Goal: Task Accomplishment & Management: Use online tool/utility

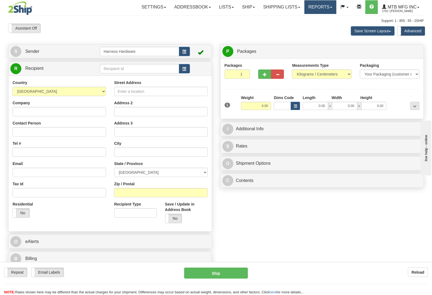
click at [316, 5] on link "Reports" at bounding box center [321, 7] width 32 height 14
click at [314, 25] on span "New Dashboard" at bounding box center [305, 26] width 27 height 4
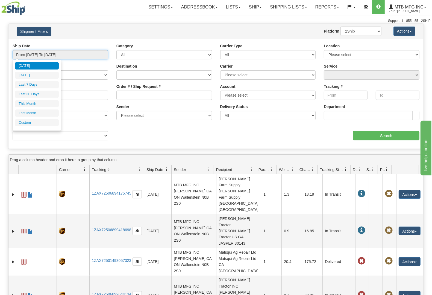
click at [88, 51] on input "From 08/01/2025 To 10/15/2025" at bounding box center [61, 54] width 96 height 9
click at [21, 125] on li "Custom" at bounding box center [37, 122] width 44 height 7
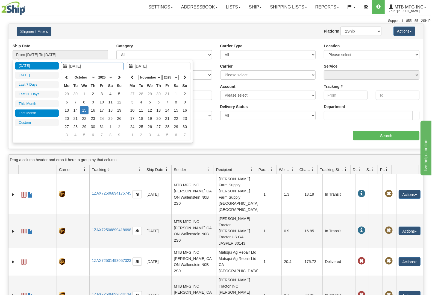
type input "[DATE]"
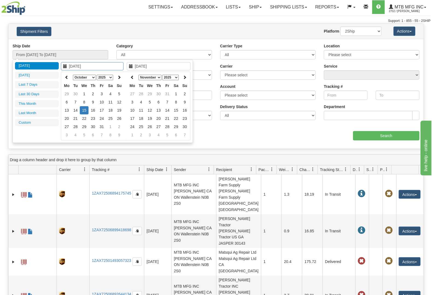
type input "[DATE]"
click at [82, 78] on select "January February March April May June July August September October November De…" at bounding box center [84, 77] width 23 height 5
type input "[DATE]"
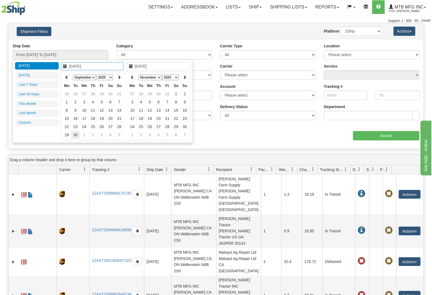
click at [74, 134] on td "30" at bounding box center [75, 135] width 9 height 8
type input "[DATE]"
click at [75, 134] on td "30" at bounding box center [75, 135] width 9 height 8
type input "From 09/30/2025 To 09/30/2025"
click at [75, 133] on select "Billing Account # Billing Type BOL # (LTL) Commodity Or Documents Consolidation…" at bounding box center [61, 135] width 96 height 9
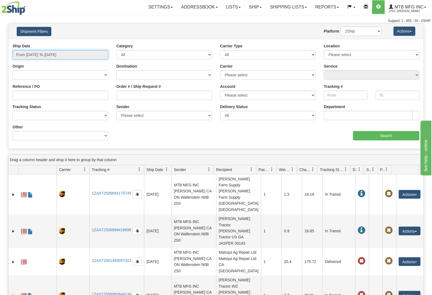
click at [76, 55] on input "From 09/30/2025 To 09/30/2025" at bounding box center [61, 54] width 96 height 9
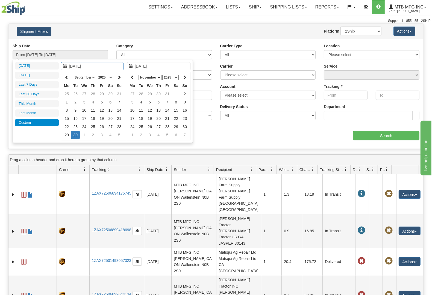
click at [92, 78] on select "January February March April May June July August September October November De…" at bounding box center [84, 77] width 23 height 5
type input "[DATE]"
click at [74, 93] on td "1" at bounding box center [75, 94] width 9 height 8
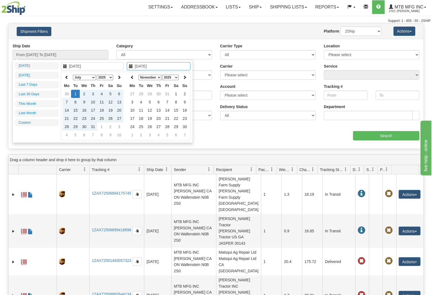
click at [156, 78] on select "January February March April May June July August September October November De…" at bounding box center [150, 77] width 23 height 5
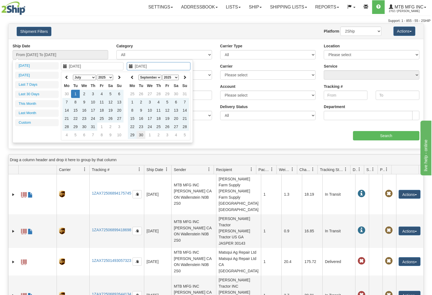
type input "[DATE]"
click at [138, 135] on td "30" at bounding box center [141, 135] width 9 height 8
type input "From 07/01/2025 To 09/30/2025"
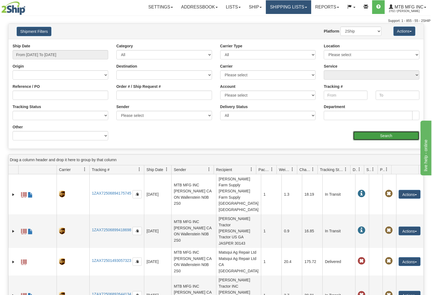
drag, startPoint x: 383, startPoint y: 133, endPoint x: 278, endPoint y: 10, distance: 161.4
click at [377, 128] on div "aaa Search" at bounding box center [320, 132] width 208 height 16
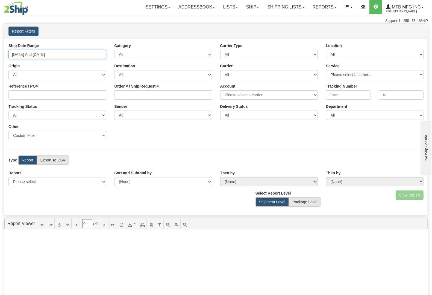
click at [63, 54] on input "08/01/2025 And 10/15/2025" at bounding box center [57, 54] width 98 height 9
type input "08/01/2025"
type input "[DATE]"
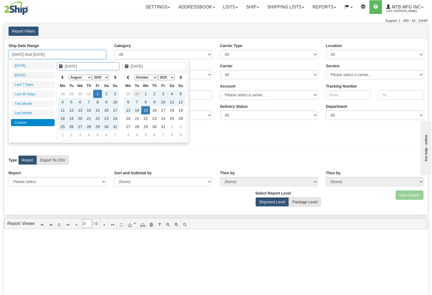
type input "[DATE]"
click at [139, 92] on td "30" at bounding box center [137, 94] width 9 height 8
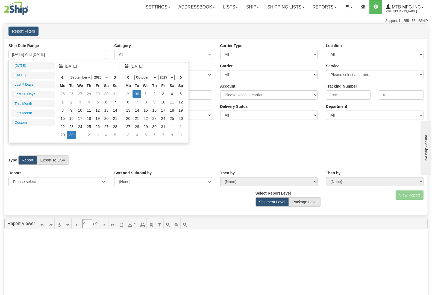
type input "[DATE]"
click at [137, 90] on td "30" at bounding box center [137, 94] width 9 height 8
type input "09/30/2025 And 09/30/2025"
click at [137, 90] on div "Order # / Ship Request #" at bounding box center [163, 91] width 106 height 16
click at [84, 52] on input "09/30/2025 And 09/30/2025" at bounding box center [57, 54] width 98 height 9
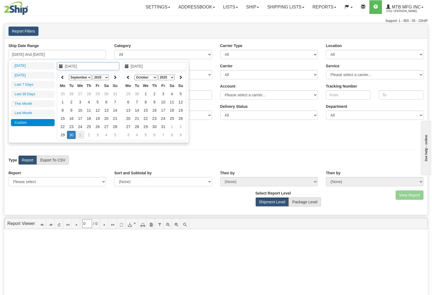
drag, startPoint x: 83, startPoint y: 78, endPoint x: 82, endPoint y: 131, distance: 53.1
click at [82, 131] on table "January February March April May June July August September October November De…" at bounding box center [88, 106] width 61 height 66
type input "[DATE]"
click at [71, 92] on td "1" at bounding box center [71, 94] width 9 height 8
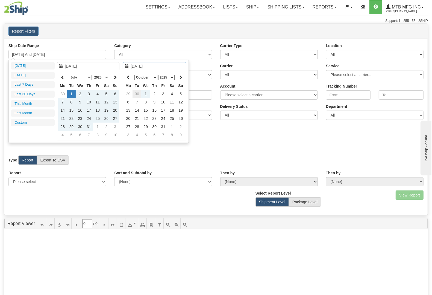
type input "[DATE]"
click at [138, 92] on td "30" at bounding box center [137, 94] width 9 height 8
type input "[DATE] And [DATE]"
click at [138, 92] on input "Order # / Ship Request #" at bounding box center [163, 94] width 98 height 9
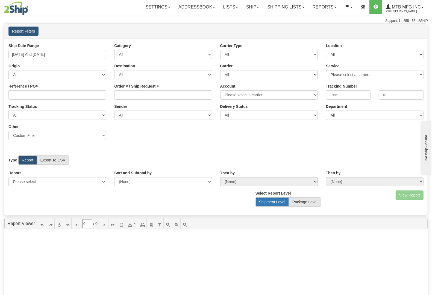
click at [279, 202] on label "Shipment Level" at bounding box center [273, 201] width 34 height 9
click at [304, 200] on label "Package Level" at bounding box center [305, 201] width 32 height 9
radio input "true"
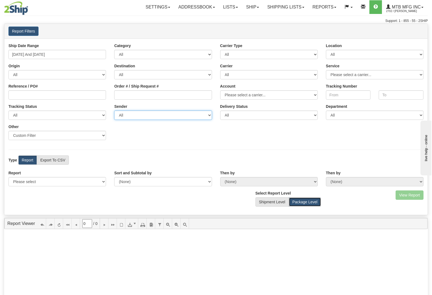
click at [141, 117] on select "All MTB MFG INC, [PERSON_NAME] , (CA) MTB Mfg Inc., , ([GEOGRAPHIC_DATA])" at bounding box center [163, 114] width 98 height 9
click at [114, 111] on select "All MTB MFG INC, [PERSON_NAME] , (CA) MTB Mfg Inc., , ([GEOGRAPHIC_DATA])" at bounding box center [163, 114] width 98 height 9
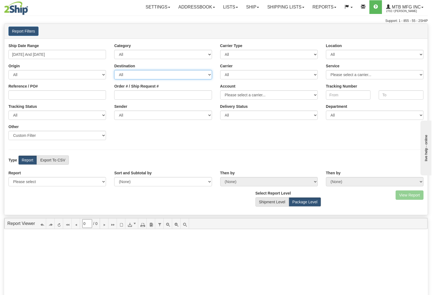
click at [158, 74] on select "All [GEOGRAPHIC_DATA] [GEOGRAPHIC_DATA] [GEOGRAPHIC_DATA] [GEOGRAPHIC_DATA] [US…" at bounding box center [163, 74] width 98 height 9
click at [139, 75] on select "All [GEOGRAPHIC_DATA] [GEOGRAPHIC_DATA] [GEOGRAPHIC_DATA] [GEOGRAPHIC_DATA] [US…" at bounding box center [163, 74] width 98 height 9
click at [136, 74] on select "All [GEOGRAPHIC_DATA] [GEOGRAPHIC_DATA] [GEOGRAPHIC_DATA] [GEOGRAPHIC_DATA] [US…" at bounding box center [163, 74] width 98 height 9
select select "US"
click at [114, 70] on select "All [GEOGRAPHIC_DATA] [GEOGRAPHIC_DATA] [GEOGRAPHIC_DATA] [GEOGRAPHIC_DATA] [US…" at bounding box center [163, 74] width 98 height 9
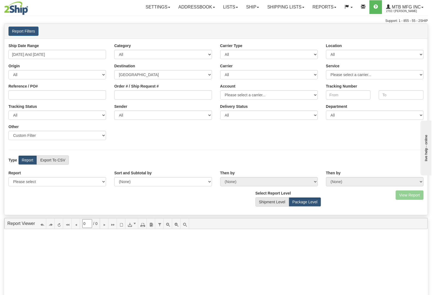
drag, startPoint x: 273, startPoint y: 137, endPoint x: 355, endPoint y: 179, distance: 93.0
click at [277, 141] on div "Ship Date Range [DATE] And [DATE] Category All Inbound Outbound Carrier Type Al…" at bounding box center [216, 93] width 424 height 101
click at [25, 159] on label "Report" at bounding box center [27, 159] width 19 height 9
click at [67, 181] on select "Please select 1 Line Shipment Report Address Detail Basic Shipment Overview Can…" at bounding box center [57, 181] width 98 height 9
select select "Users\1 Line Shipment Report.trdx"
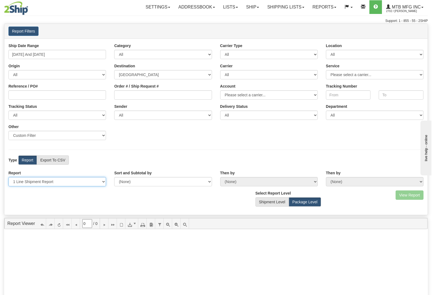
click at [8, 177] on select "Please select 1 Line Shipment Report Address Detail Basic Shipment Overview Can…" at bounding box center [57, 181] width 98 height 9
click at [412, 196] on button "View Report" at bounding box center [410, 194] width 28 height 9
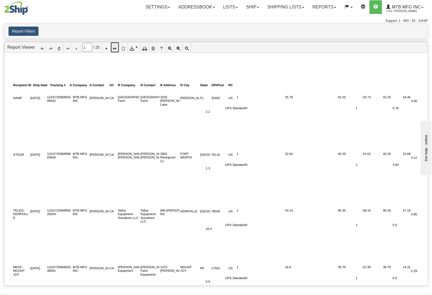
click at [117, 46] on icon at bounding box center [115, 47] width 4 height 4
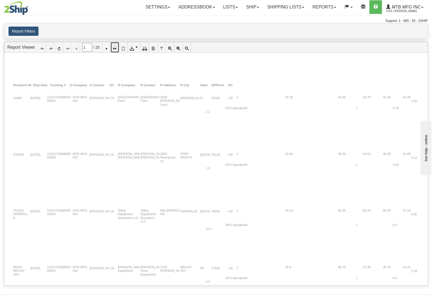
type input "25"
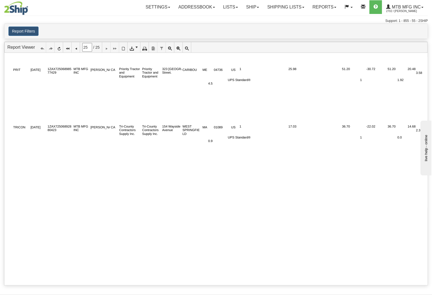
drag, startPoint x: 388, startPoint y: 192, endPoint x: 359, endPoint y: 177, distance: 32.7
click at [386, 190] on div at bounding box center [220, 189] width 416 height 29
click at [330, 7] on link "Reports" at bounding box center [325, 7] width 32 height 14
click at [319, 18] on link "Standard" at bounding box center [315, 19] width 50 height 7
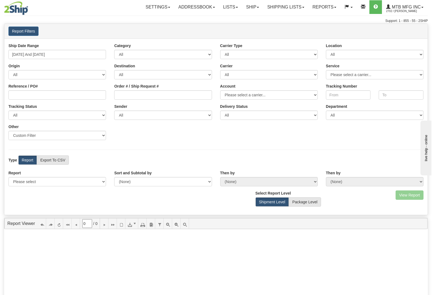
click at [77, 60] on div "Ship Date Range [DATE] And [DATE] Category All Inbound Outbound Carrier Type Al…" at bounding box center [216, 93] width 424 height 101
type input "[DATE]"
click at [75, 56] on input "[DATE] And [DATE]" at bounding box center [57, 54] width 98 height 9
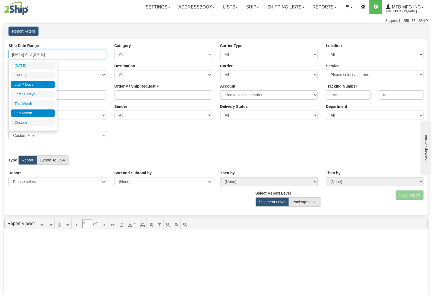
type input "[DATE]"
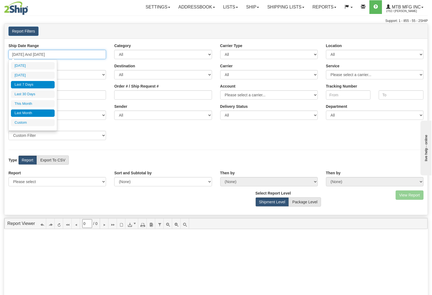
type input "[DATE]"
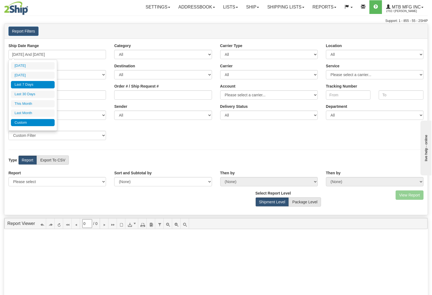
click at [19, 123] on li "Custom" at bounding box center [33, 122] width 44 height 7
type input "[DATE]"
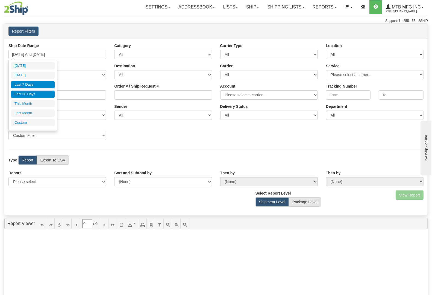
type input "[DATE]"
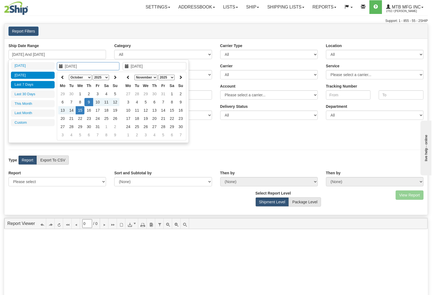
type input "[DATE]"
drag, startPoint x: 77, startPoint y: 75, endPoint x: 78, endPoint y: 78, distance: 3.1
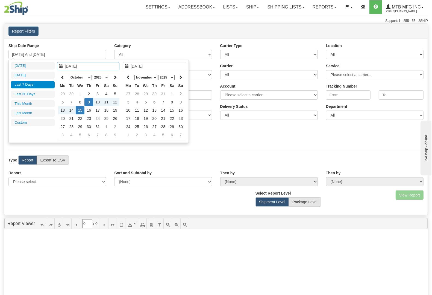
click at [78, 77] on select "January February March April May June July August September October November De…" at bounding box center [80, 77] width 23 height 5
type input "[DATE]"
click at [69, 91] on td "1" at bounding box center [71, 94] width 9 height 8
drag, startPoint x: 148, startPoint y: 76, endPoint x: 148, endPoint y: 80, distance: 3.6
click at [148, 77] on select "January February March April May June July August September October November De…" at bounding box center [146, 77] width 23 height 5
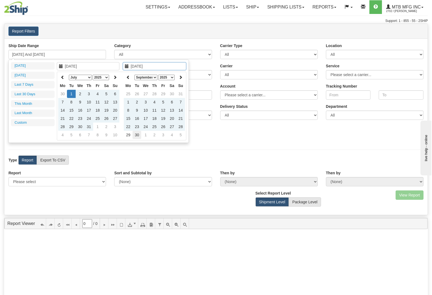
type input "[DATE]"
drag, startPoint x: 137, startPoint y: 133, endPoint x: 141, endPoint y: 142, distance: 9.4
click at [137, 134] on td "30" at bounding box center [137, 135] width 9 height 8
type input "[DATE] And [DATE]"
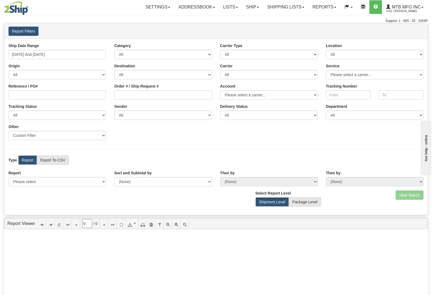
drag, startPoint x: 26, startPoint y: 160, endPoint x: 38, endPoint y: 188, distance: 29.7
click at [38, 188] on div "Ship Date Range [DATE] And [DATE] Category All Inbound Outbound Carrier Type Al…" at bounding box center [216, 127] width 424 height 176
click at [36, 184] on select "Please select 1 Line Shipment Report Address Detail Basic Shipment Overview Can…" at bounding box center [57, 181] width 98 height 9
select select "Users\Basic Shipment Overview.trdx"
click at [8, 177] on select "Please select 1 Line Shipment Report Address Detail Basic Shipment Overview Can…" at bounding box center [57, 181] width 98 height 9
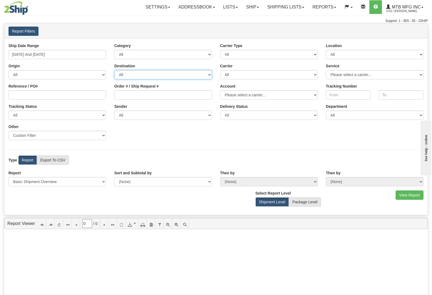
click at [131, 75] on select "All [GEOGRAPHIC_DATA] [GEOGRAPHIC_DATA] [GEOGRAPHIC_DATA] [GEOGRAPHIC_DATA] [US…" at bounding box center [163, 74] width 98 height 9
select select "CA"
click at [114, 70] on select "All [GEOGRAPHIC_DATA] [GEOGRAPHIC_DATA] [GEOGRAPHIC_DATA] [GEOGRAPHIC_DATA] [US…" at bounding box center [163, 74] width 98 height 9
click at [412, 196] on button "View Report" at bounding box center [410, 194] width 28 height 9
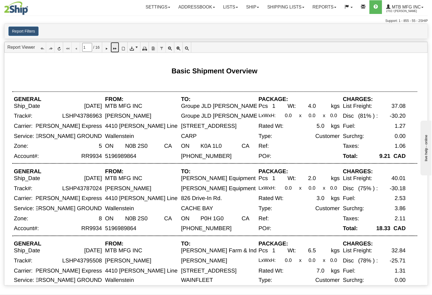
click at [116, 47] on icon at bounding box center [115, 47] width 4 height 4
type input "16"
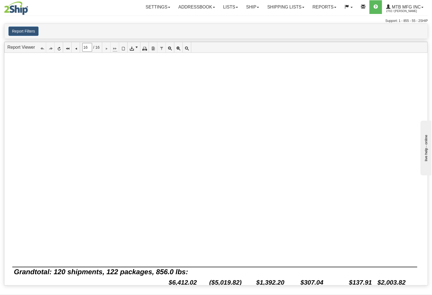
scroll to position [341, 0]
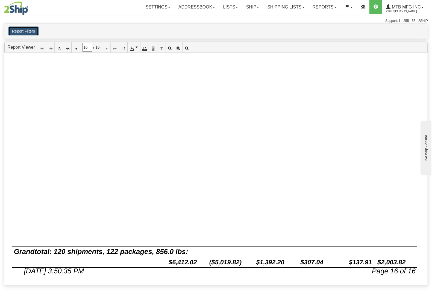
click at [20, 34] on button "Report Filters" at bounding box center [23, 31] width 30 height 9
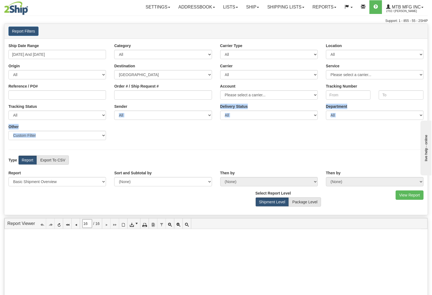
click at [160, 122] on div "Ship Date Range [DATE] And [DATE] Category All Inbound Outbound Carrier Type Al…" at bounding box center [216, 93] width 424 height 101
click at [160, 118] on select "All MTB MFG INC, [PERSON_NAME] , (CA) MTB Mfg Inc., , ([GEOGRAPHIC_DATA])" at bounding box center [163, 114] width 98 height 9
select select "MTB MFG INC, [PERSON_NAME] , ([GEOGRAPHIC_DATA])"
click at [114, 111] on select "All MTB MFG INC, [PERSON_NAME] , (CA) MTB Mfg Inc., , ([GEOGRAPHIC_DATA])" at bounding box center [163, 114] width 98 height 9
click at [416, 196] on button "View Report" at bounding box center [410, 194] width 28 height 9
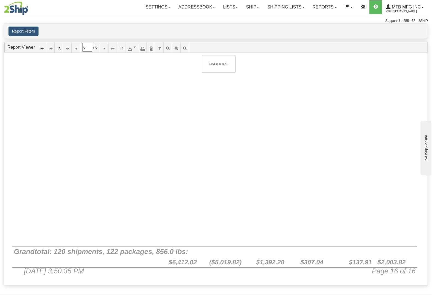
type input "1"
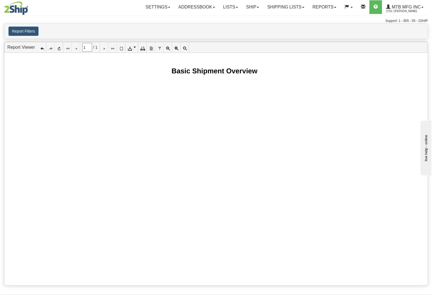
drag, startPoint x: 219, startPoint y: 133, endPoint x: 234, endPoint y: 160, distance: 30.4
click at [14, 29] on button "Report Filters" at bounding box center [23, 31] width 30 height 9
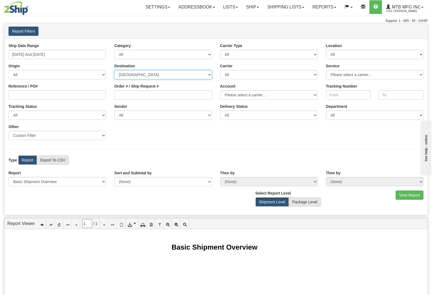
click at [175, 74] on select "All [GEOGRAPHIC_DATA] [GEOGRAPHIC_DATA] [GEOGRAPHIC_DATA] [GEOGRAPHIC_DATA] [US…" at bounding box center [163, 74] width 98 height 9
select select "US"
click at [114, 70] on select "All [GEOGRAPHIC_DATA] [GEOGRAPHIC_DATA] [GEOGRAPHIC_DATA] [GEOGRAPHIC_DATA] [US…" at bounding box center [163, 74] width 98 height 9
click at [408, 196] on button "View Report" at bounding box center [410, 194] width 28 height 9
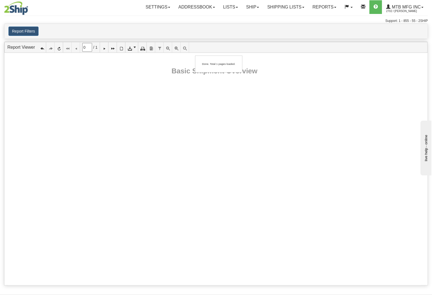
type input "1"
click at [29, 30] on button "Report Filters" at bounding box center [23, 31] width 30 height 9
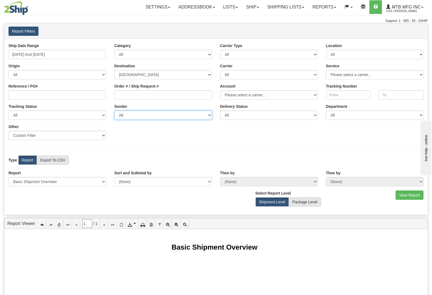
click at [168, 118] on select "All MTB MFG INC, [PERSON_NAME] , (CA) MTB Mfg Inc., , ([GEOGRAPHIC_DATA])" at bounding box center [163, 114] width 98 height 9
select select
click at [114, 111] on select "All MTB MFG INC, [PERSON_NAME] , (CA) MTB Mfg Inc., , ([GEOGRAPHIC_DATA])" at bounding box center [163, 114] width 98 height 9
click at [406, 193] on button "View Report" at bounding box center [410, 194] width 28 height 9
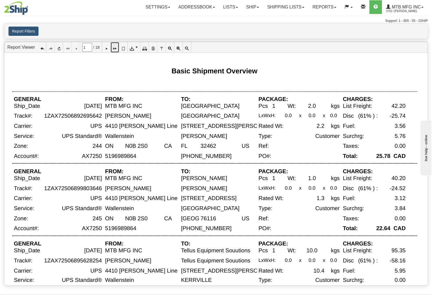
click at [117, 48] on icon at bounding box center [115, 47] width 4 height 4
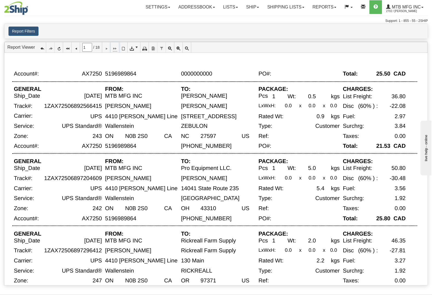
type input "18"
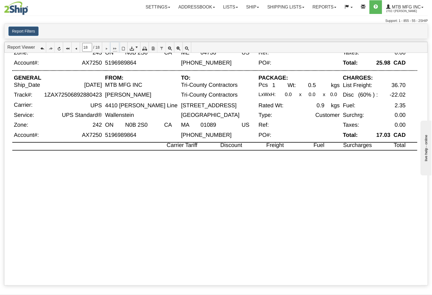
scroll to position [341, 0]
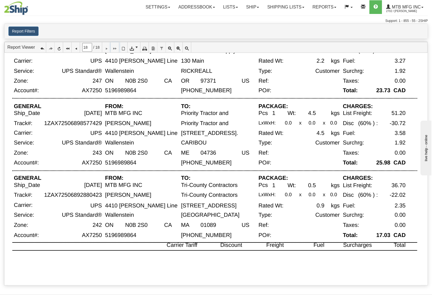
scroll to position [113, 0]
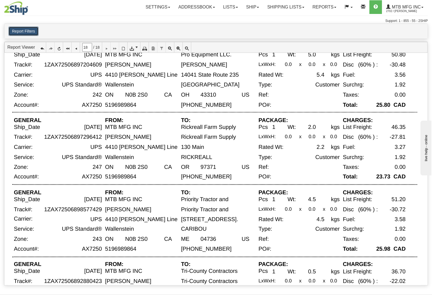
click at [13, 29] on button "Report Filters" at bounding box center [23, 31] width 30 height 9
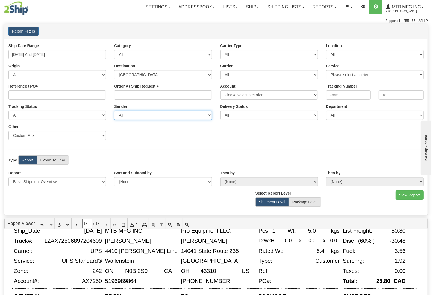
click at [163, 117] on select "All MTB MFG INC, [PERSON_NAME] , (CA) MTB Mfg Inc., , ([GEOGRAPHIC_DATA])" at bounding box center [163, 114] width 98 height 9
select select "MTB Mfg Inc., , ([GEOGRAPHIC_DATA])"
click at [114, 111] on select "All MTB MFG INC, [PERSON_NAME] , (CA) MTB Mfg Inc., , ([GEOGRAPHIC_DATA])" at bounding box center [163, 114] width 98 height 9
click at [415, 197] on button "View Report" at bounding box center [410, 194] width 28 height 9
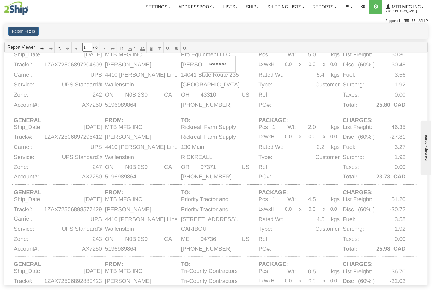
scroll to position [0, 0]
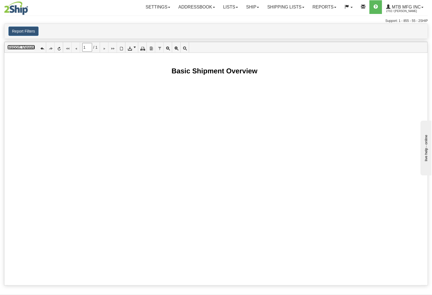
click at [28, 48] on link "Report Viewer" at bounding box center [21, 47] width 28 height 5
click at [42, 49] on icon at bounding box center [42, 47] width 4 height 4
click at [118, 49] on ul "Report Viewer 18 / 18 Acrobat (PDF) file CSV (comma delimited) Excel 97-2003 Ri…" at bounding box center [216, 47] width 424 height 11
click at [77, 49] on icon at bounding box center [76, 47] width 4 height 4
click at [344, 168] on div "Report Viewer 17 / 18 Acrobat (PDF) file CSV (comma delimited) Excel 97-2003 Ri…" at bounding box center [216, 164] width 424 height 244
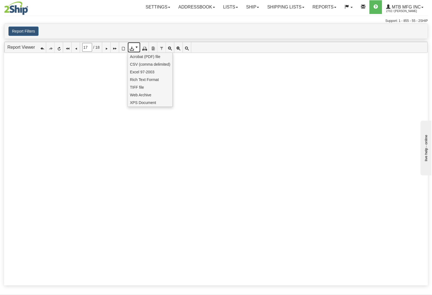
click at [134, 48] on icon at bounding box center [132, 47] width 4 height 4
click at [67, 48] on icon at bounding box center [67, 47] width 4 height 4
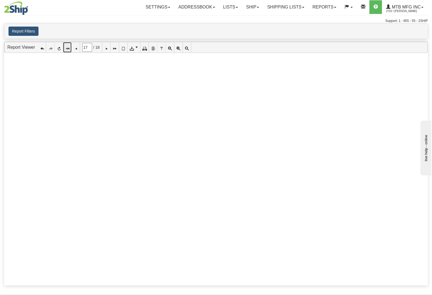
type input "1"
click at [31, 32] on button "Report Filters" at bounding box center [23, 31] width 30 height 9
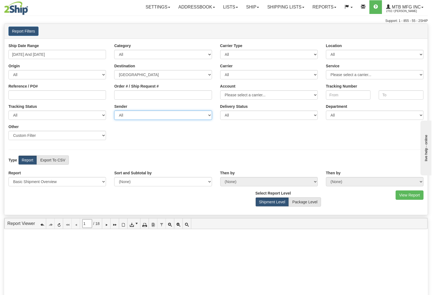
click at [168, 116] on select "All MTB MFG INC, [PERSON_NAME] , (CA) MTB Mfg Inc., , ([GEOGRAPHIC_DATA])" at bounding box center [163, 114] width 98 height 9
select select
click at [114, 111] on select "All MTB MFG INC, [PERSON_NAME] , (CA) MTB Mfg Inc., , ([GEOGRAPHIC_DATA])" at bounding box center [163, 114] width 98 height 9
click at [76, 134] on select "Sender Company Sender Contact Sender Country Sender State Sender City Sender Zi…" at bounding box center [57, 135] width 98 height 9
click at [76, 135] on select "Sender Company Sender Contact Sender Country Sender State Sender City Sender Zi…" at bounding box center [57, 135] width 98 height 9
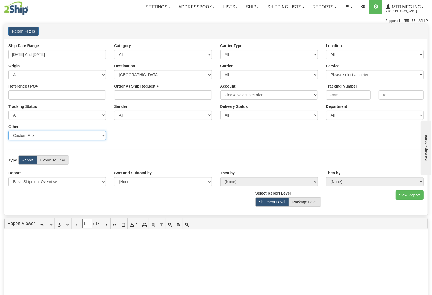
click at [77, 135] on select "Sender Company Sender Contact Sender Country Sender State Sender City Sender Zi…" at bounding box center [57, 135] width 98 height 9
click at [51, 184] on select "Please select 1 Line Shipment Report Address Detail Basic Shipment Overview Can…" at bounding box center [57, 181] width 98 height 9
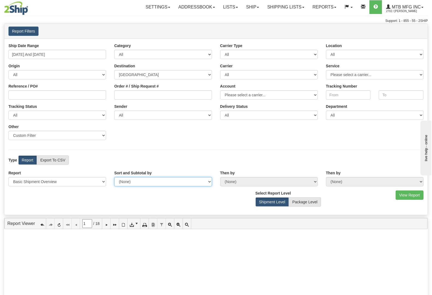
click at [183, 183] on select "(None) Carrier Name Service Name Origin Destination Location Name Account Numbe…" at bounding box center [163, 181] width 98 height 9
select select "Destination"
click at [114, 177] on select "(None) Carrier Name Service Name Origin Destination Location Name Account Numbe…" at bounding box center [163, 181] width 98 height 9
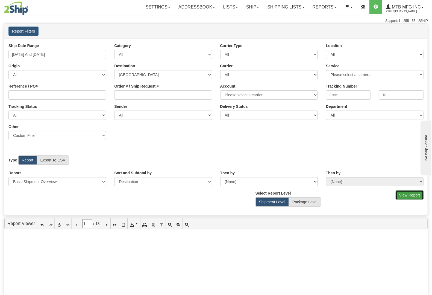
drag, startPoint x: 410, startPoint y: 193, endPoint x: 289, endPoint y: 196, distance: 120.9
click at [289, 196] on div "View Report Comma Separated Values (CSV) Select Report Level Shipment Level Pac…" at bounding box center [216, 200] width 424 height 20
click at [273, 181] on select "(None) Carrier Name Service Name Origin Destination Location Name Account Numbe…" at bounding box center [269, 181] width 98 height 9
click at [412, 196] on button "View Report" at bounding box center [410, 194] width 28 height 9
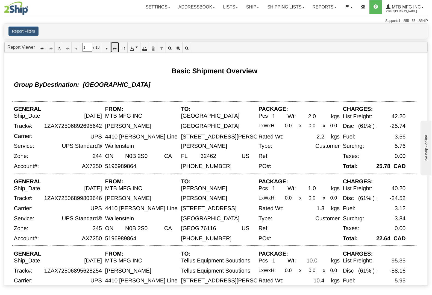
click at [117, 47] on icon at bounding box center [115, 47] width 4 height 4
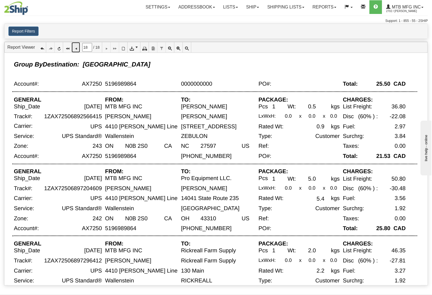
click at [76, 49] on icon at bounding box center [76, 47] width 4 height 4
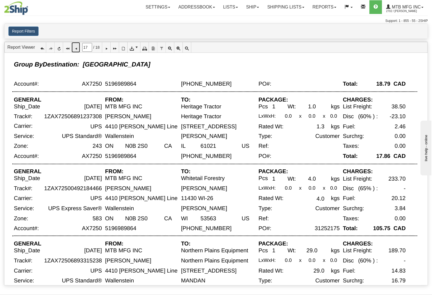
click at [76, 49] on icon at bounding box center [76, 47] width 4 height 4
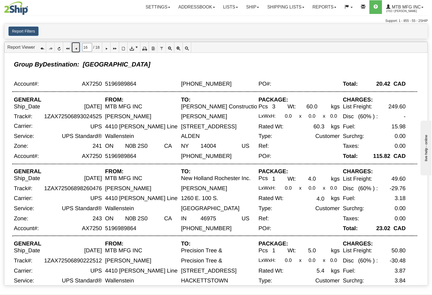
click at [76, 49] on icon at bounding box center [76, 47] width 4 height 4
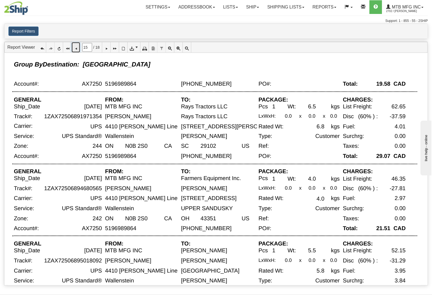
click at [76, 49] on icon at bounding box center [76, 47] width 4 height 4
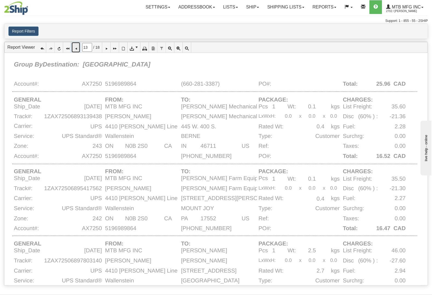
click at [76, 49] on icon at bounding box center [76, 47] width 4 height 4
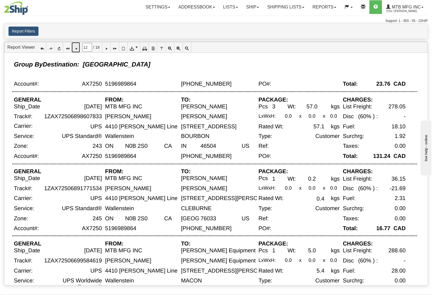
click at [76, 49] on icon at bounding box center [76, 47] width 4 height 4
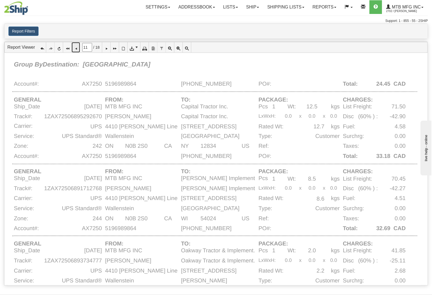
click at [76, 49] on icon at bounding box center [76, 47] width 4 height 4
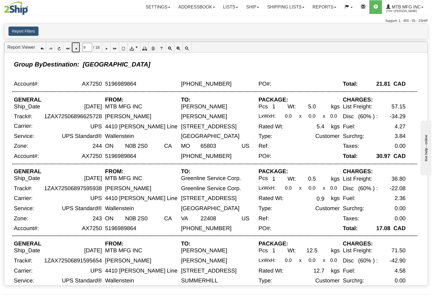
click at [76, 49] on icon at bounding box center [76, 47] width 4 height 4
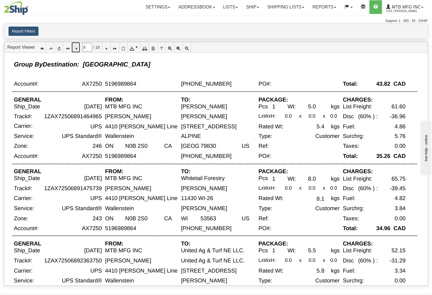
click at [76, 49] on icon at bounding box center [76, 47] width 4 height 4
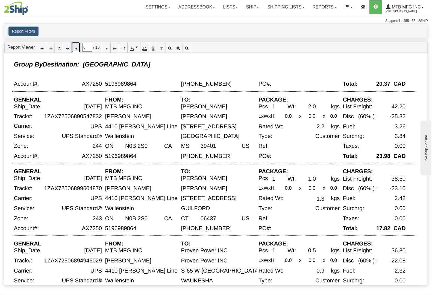
click at [76, 49] on icon at bounding box center [76, 47] width 4 height 4
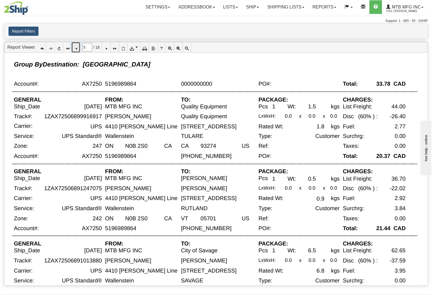
click at [76, 49] on icon at bounding box center [76, 47] width 4 height 4
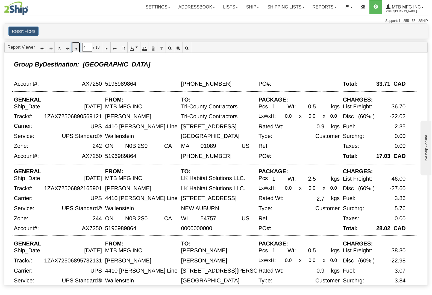
click at [76, 49] on icon at bounding box center [76, 47] width 4 height 4
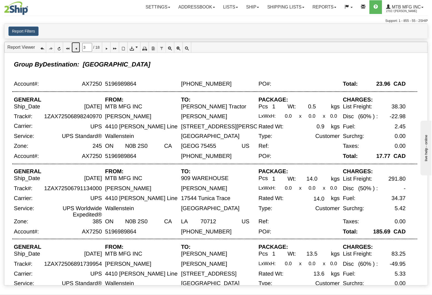
click at [76, 49] on icon at bounding box center [76, 47] width 4 height 4
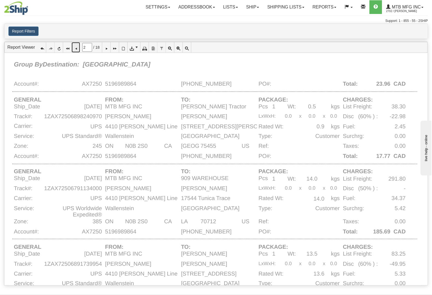
click at [76, 49] on icon at bounding box center [76, 47] width 4 height 4
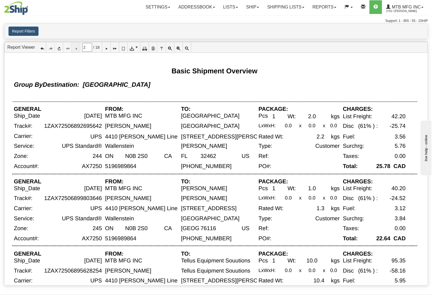
type input "1"
click at [76, 50] on ul "Report Viewer 1 / 18 Acrobat (PDF) file CSV (comma delimited) Excel 97-2003 Ric…" at bounding box center [216, 47] width 424 height 11
click at [17, 33] on button "Report Filters" at bounding box center [23, 31] width 30 height 9
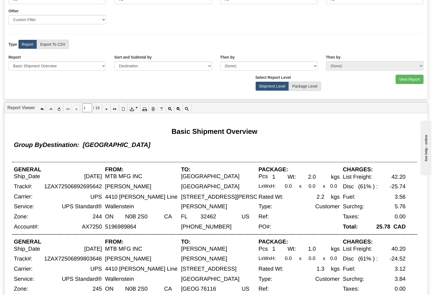
scroll to position [137, 0]
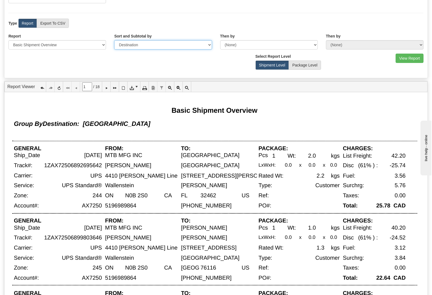
click at [135, 46] on select "(None) Carrier Name Service Name Origin Destination Location Name Account Numbe…" at bounding box center [163, 44] width 98 height 9
select select
click at [114, 41] on select "(None) Carrier Name Service Name Origin Destination Location Name Account Numbe…" at bounding box center [163, 44] width 98 height 9
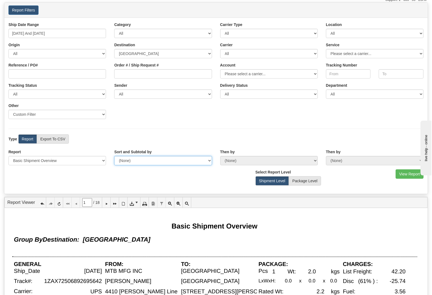
scroll to position [0, 0]
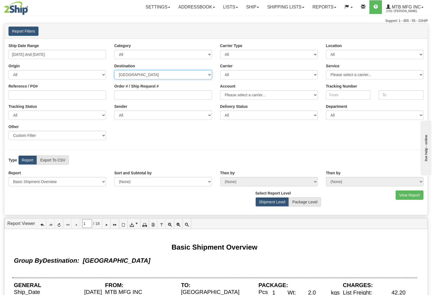
click at [157, 74] on select "All [GEOGRAPHIC_DATA] [GEOGRAPHIC_DATA] [GEOGRAPHIC_DATA] [GEOGRAPHIC_DATA] [US…" at bounding box center [163, 74] width 98 height 9
select select
click at [114, 70] on select "All [GEOGRAPHIC_DATA] [GEOGRAPHIC_DATA] [GEOGRAPHIC_DATA] [GEOGRAPHIC_DATA] [US…" at bounding box center [163, 74] width 98 height 9
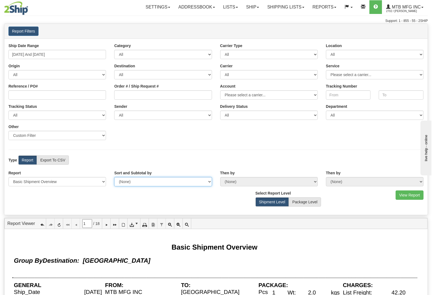
click at [163, 182] on select "(None) Carrier Name Service Name Origin Destination Location Name Account Numbe…" at bounding box center [163, 181] width 98 height 9
select select "Destination"
click at [114, 177] on select "(None) Carrier Name Service Name Origin Destination Location Name Account Numbe…" at bounding box center [163, 181] width 98 height 9
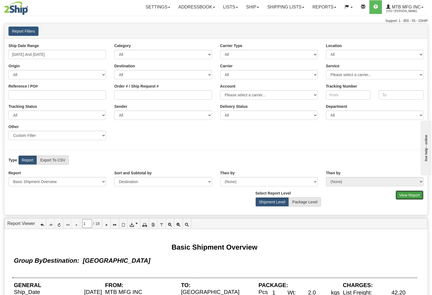
click at [410, 194] on button "View Report" at bounding box center [410, 194] width 28 height 9
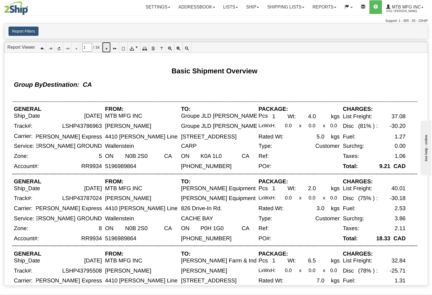
click at [107, 48] on icon at bounding box center [106, 47] width 4 height 4
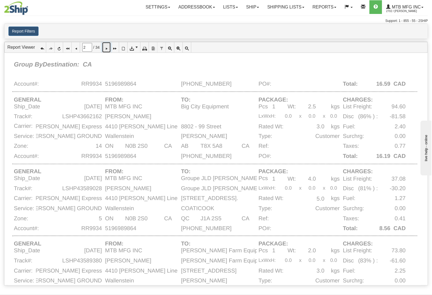
click at [107, 48] on icon at bounding box center [106, 47] width 4 height 4
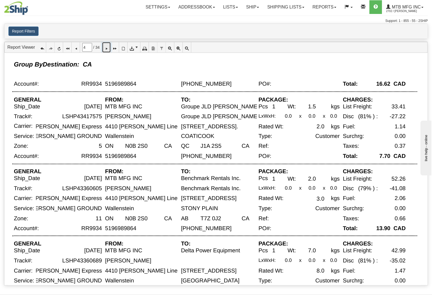
click at [107, 48] on icon at bounding box center [106, 47] width 4 height 4
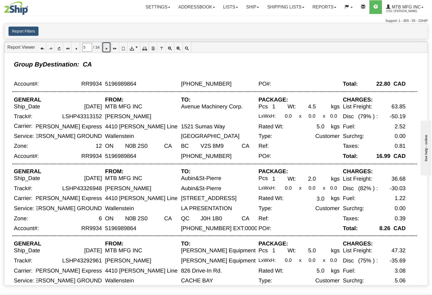
click at [107, 48] on icon at bounding box center [106, 47] width 4 height 4
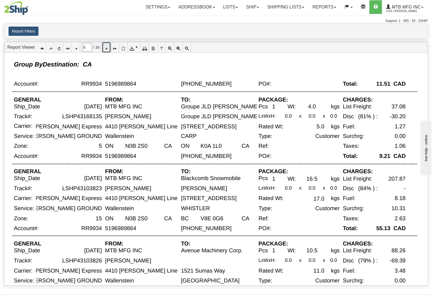
click at [107, 48] on icon at bounding box center [106, 47] width 4 height 4
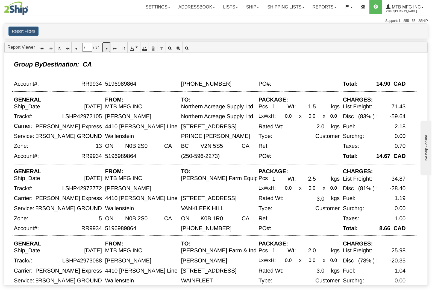
click at [107, 48] on icon at bounding box center [106, 47] width 4 height 4
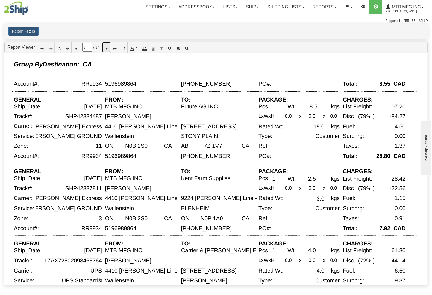
click at [107, 48] on icon at bounding box center [106, 47] width 4 height 4
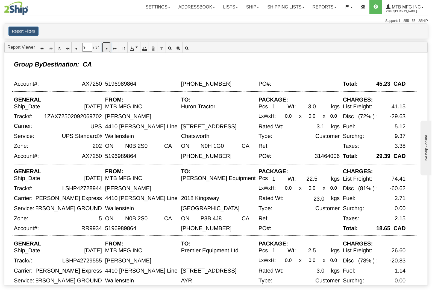
click at [107, 48] on icon at bounding box center [106, 47] width 4 height 4
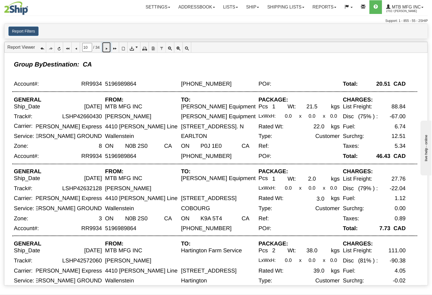
click at [107, 48] on icon at bounding box center [106, 47] width 4 height 4
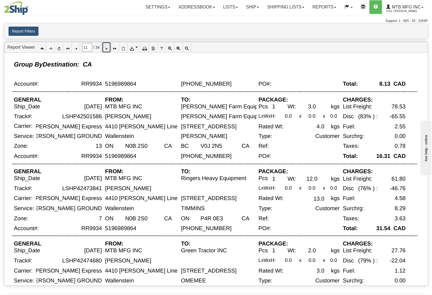
click at [107, 48] on icon at bounding box center [106, 47] width 4 height 4
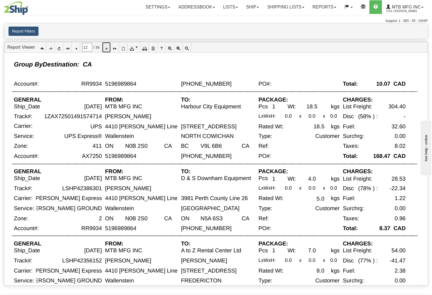
click at [107, 48] on icon at bounding box center [106, 47] width 4 height 4
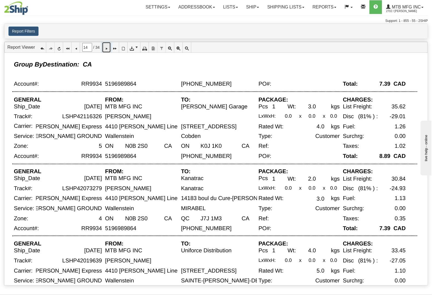
click at [107, 48] on icon at bounding box center [106, 47] width 4 height 4
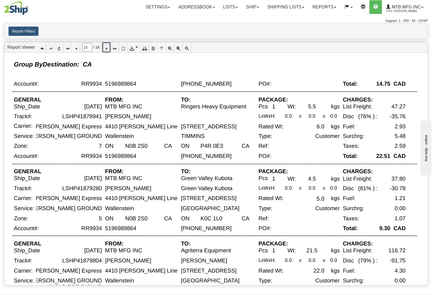
click at [107, 48] on icon at bounding box center [106, 47] width 4 height 4
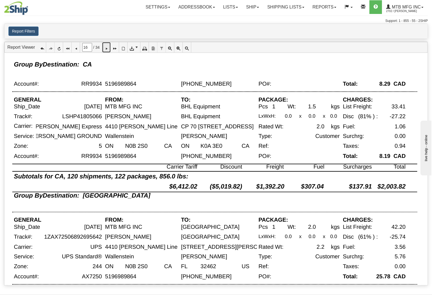
click at [107, 48] on icon at bounding box center [106, 47] width 4 height 4
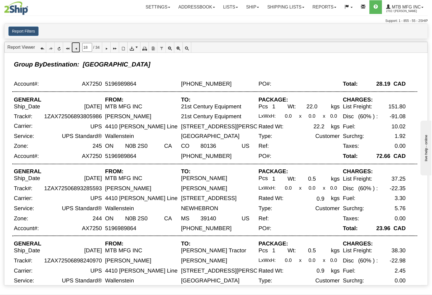
click at [75, 49] on icon at bounding box center [76, 47] width 4 height 4
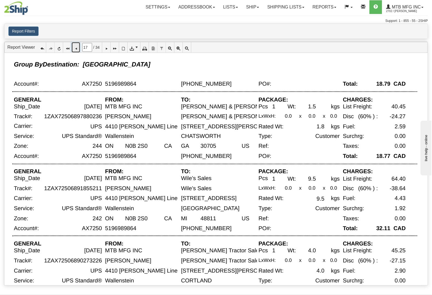
click at [77, 49] on icon at bounding box center [76, 47] width 4 height 4
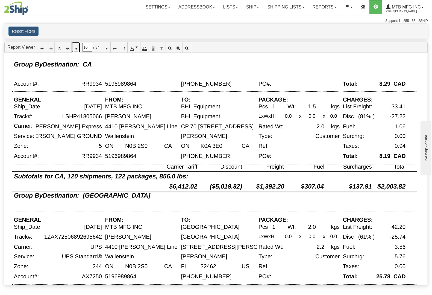
scroll to position [45, 0]
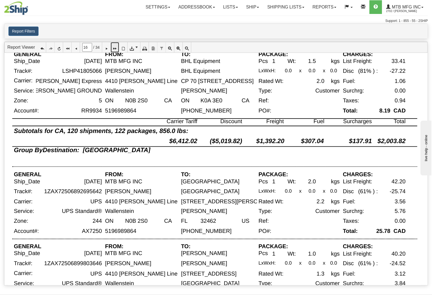
click at [114, 49] on link at bounding box center [115, 47] width 8 height 10
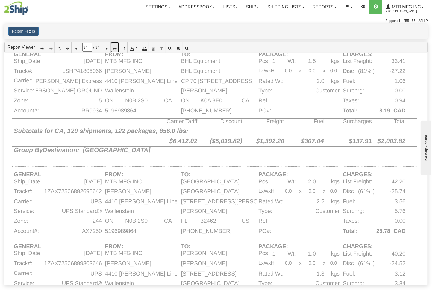
scroll to position [0, 0]
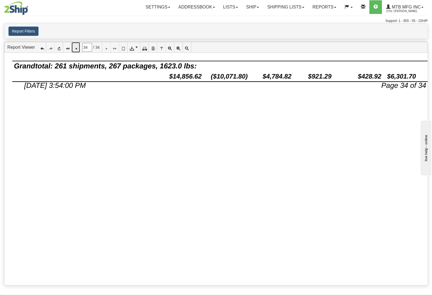
click at [77, 49] on icon at bounding box center [76, 47] width 4 height 4
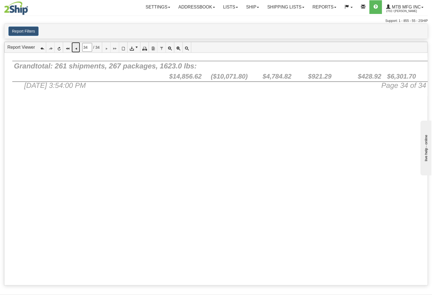
type input "33"
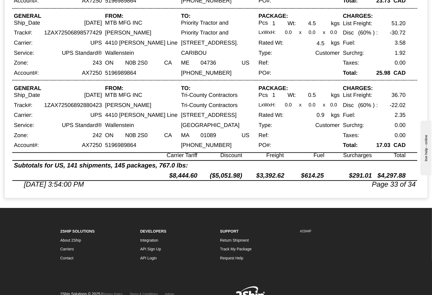
scroll to position [91, 0]
